Goal: Task Accomplishment & Management: Manage account settings

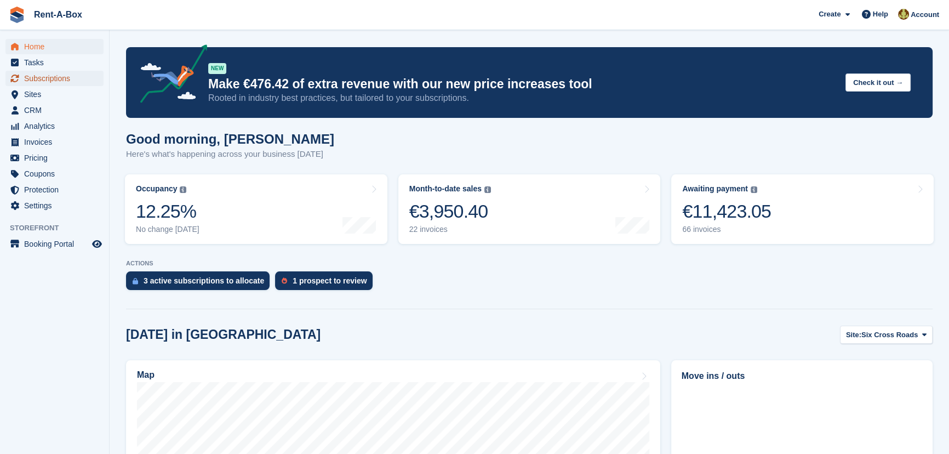
click at [51, 77] on span "Subscriptions" at bounding box center [57, 78] width 66 height 15
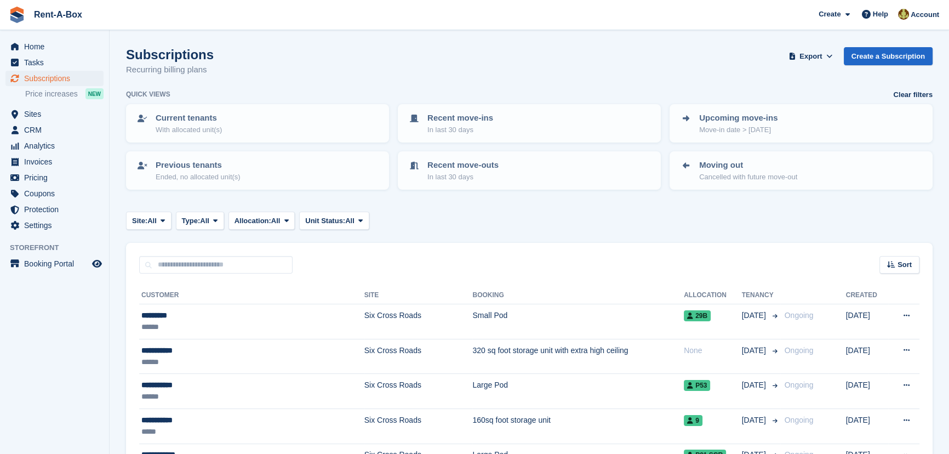
click at [184, 250] on div "Sort Sort by Customer name Date created Move in date Move out date Created (old…" at bounding box center [529, 258] width 806 height 31
click at [175, 259] on input "text" at bounding box center [215, 265] width 153 height 18
type input "*******"
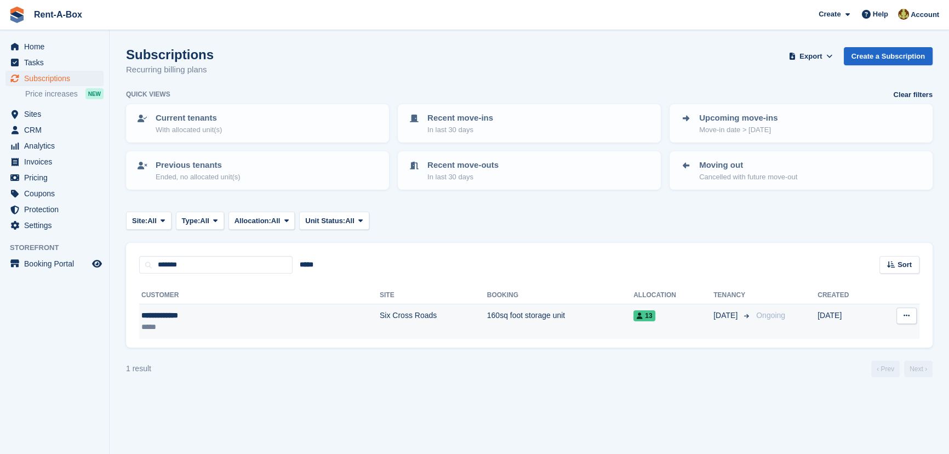
click at [487, 318] on td "160sq foot storage unit" at bounding box center [560, 321] width 146 height 35
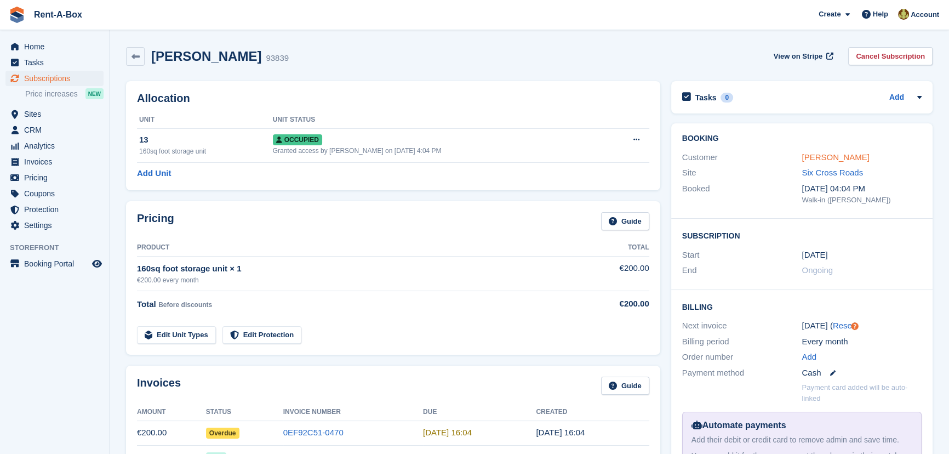
click at [833, 157] on link "[PERSON_NAME]" at bounding box center [834, 156] width 67 height 9
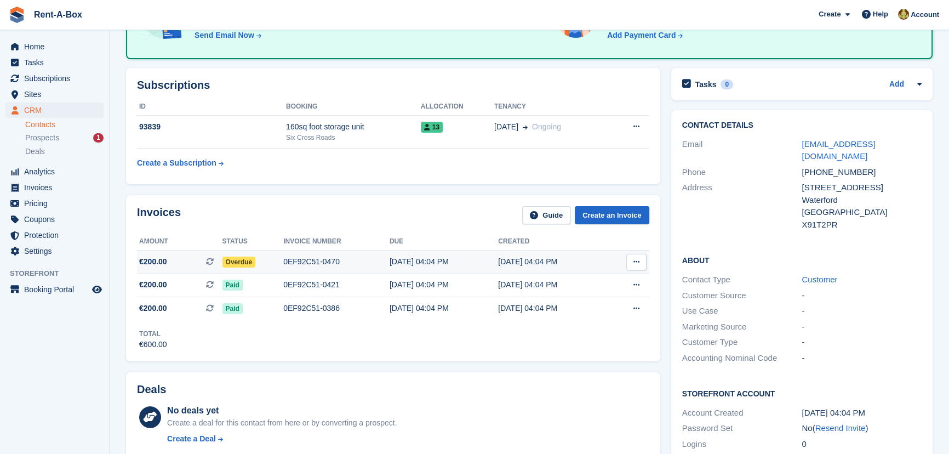
scroll to position [149, 0]
